Goal: Task Accomplishment & Management: Use online tool/utility

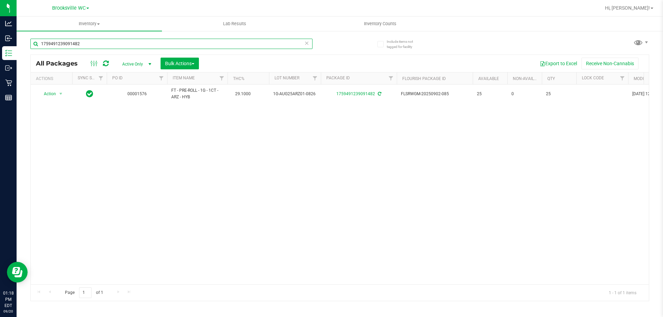
click at [102, 44] on input "1759491239091482" at bounding box center [171, 44] width 282 height 10
click at [101, 44] on input "1759491239091482" at bounding box center [171, 44] width 282 height 10
type input "1"
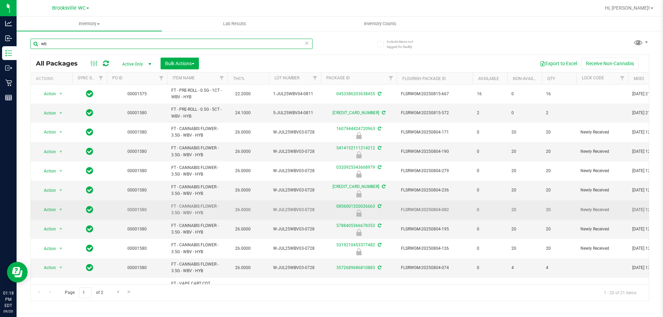
type input "w"
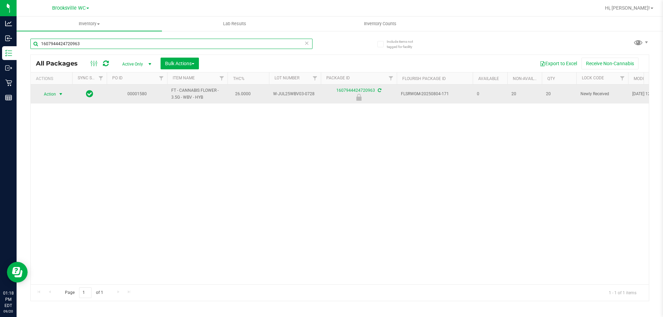
type input "1607944424720963"
click at [61, 94] on span "select" at bounding box center [61, 95] width 6 height 6
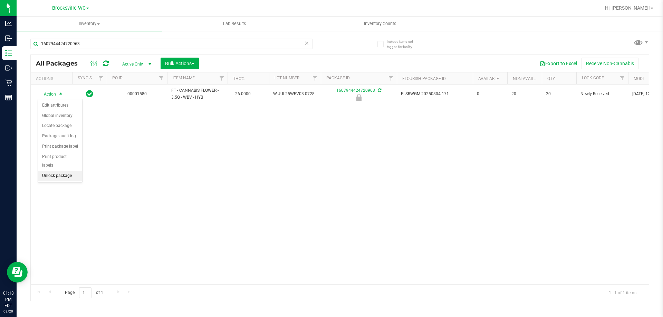
click at [52, 171] on li "Unlock package" at bounding box center [60, 176] width 44 height 10
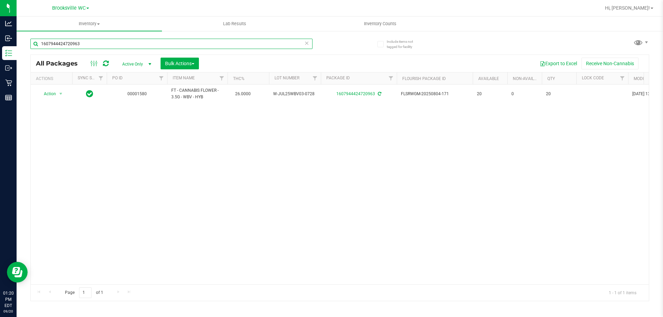
click at [84, 41] on input "1607944424720963" at bounding box center [171, 44] width 282 height 10
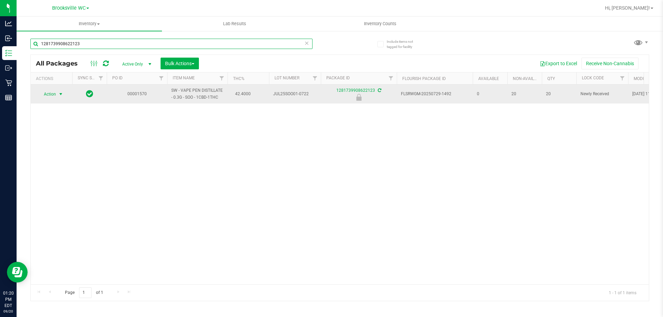
type input "1281739908622123"
click at [59, 92] on span "select" at bounding box center [61, 95] width 6 height 6
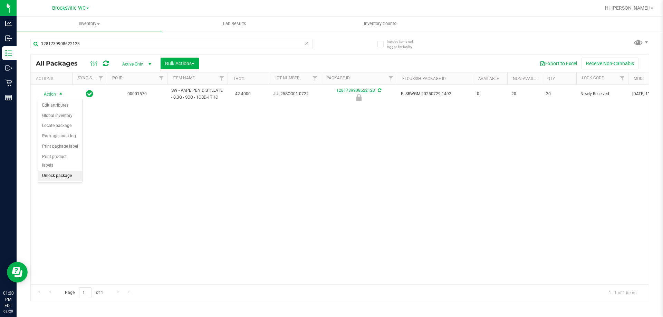
click at [52, 171] on li "Unlock package" at bounding box center [60, 176] width 44 height 10
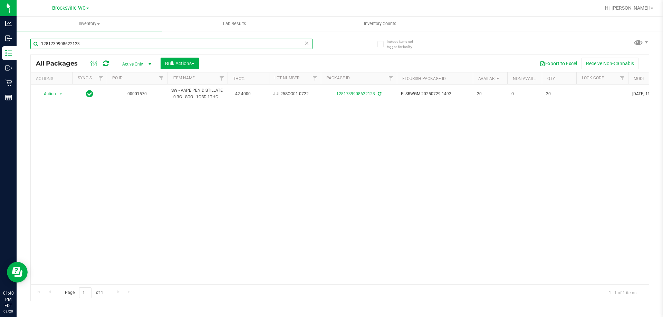
click at [288, 45] on input "1281739908622123" at bounding box center [171, 44] width 282 height 10
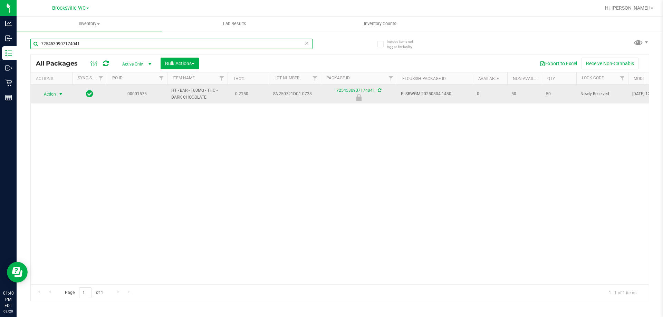
type input "7254530907174041"
click at [58, 94] on span "select" at bounding box center [61, 94] width 9 height 10
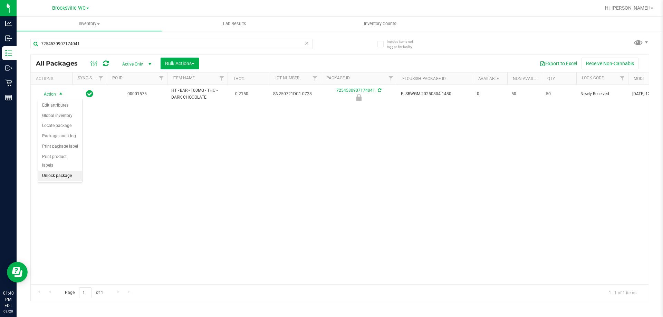
click at [65, 171] on li "Unlock package" at bounding box center [60, 176] width 44 height 10
